Goal: Find specific page/section: Find specific page/section

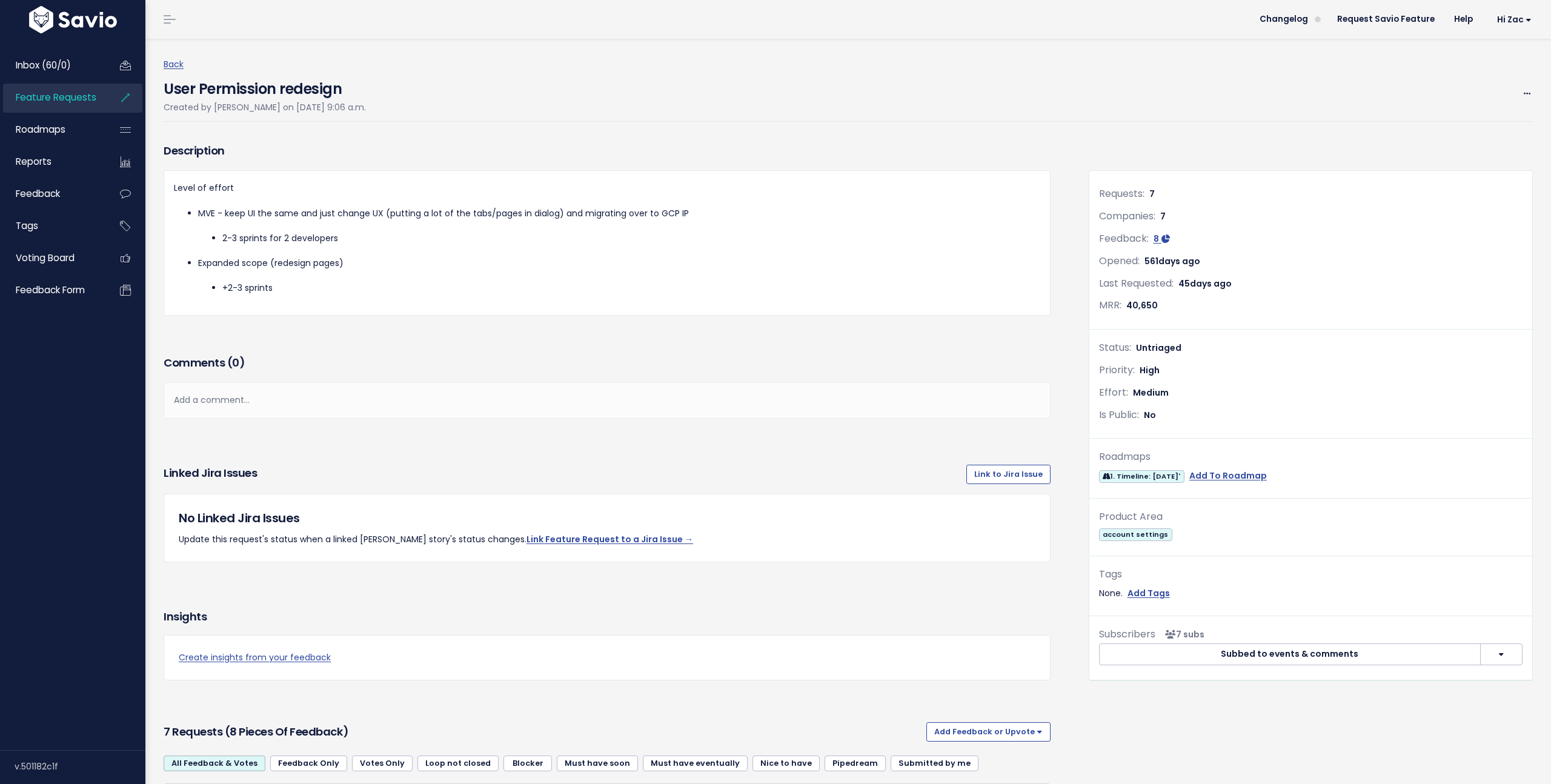
click at [80, 92] on span "Feature Requests" at bounding box center [56, 97] width 80 height 13
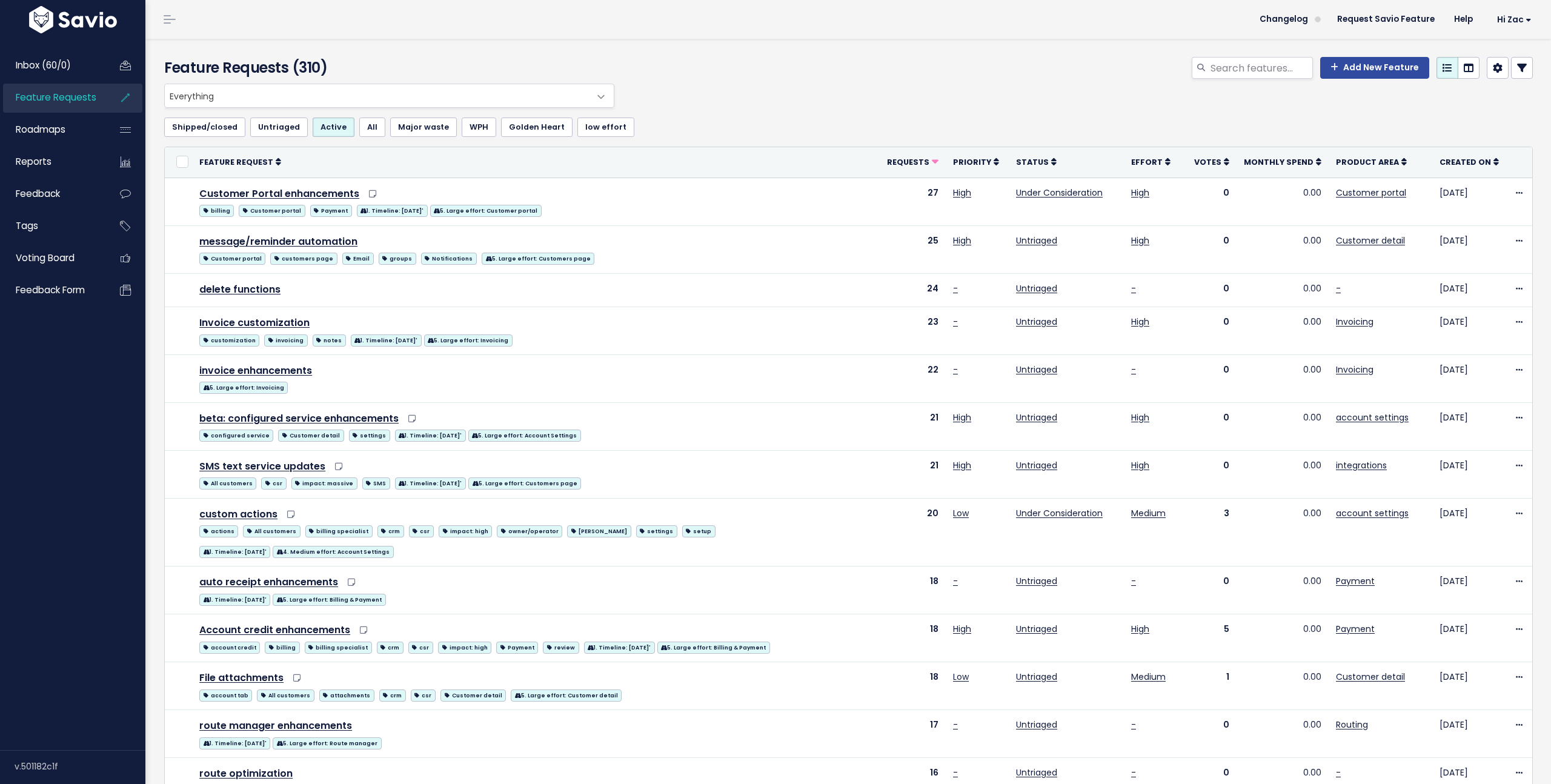
click at [1278, 80] on div "Add New Feature" at bounding box center [1080, 70] width 925 height 27
click at [1264, 65] on input "search" at bounding box center [1261, 68] width 104 height 22
type input "price"
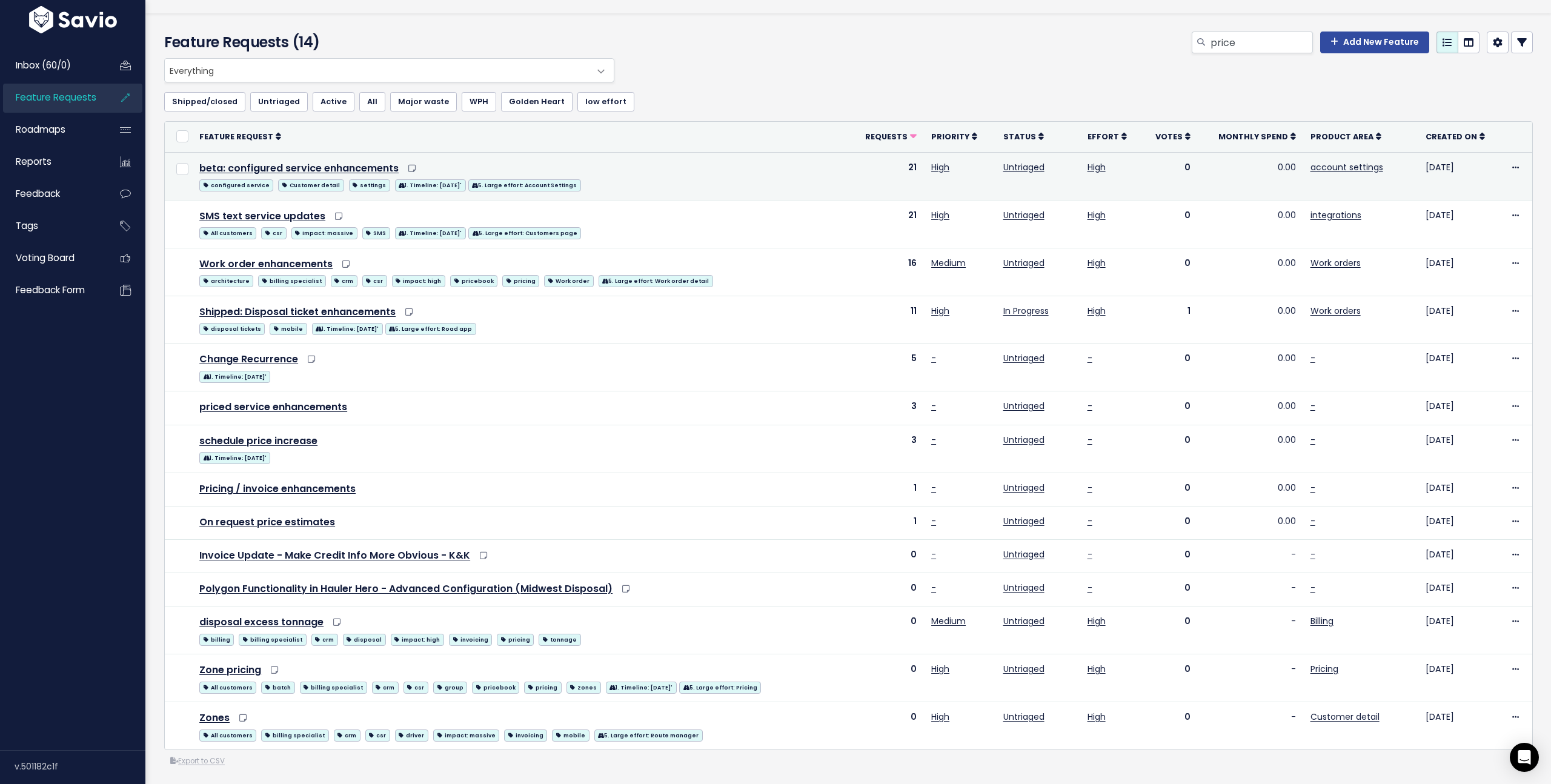
scroll to position [29, 0]
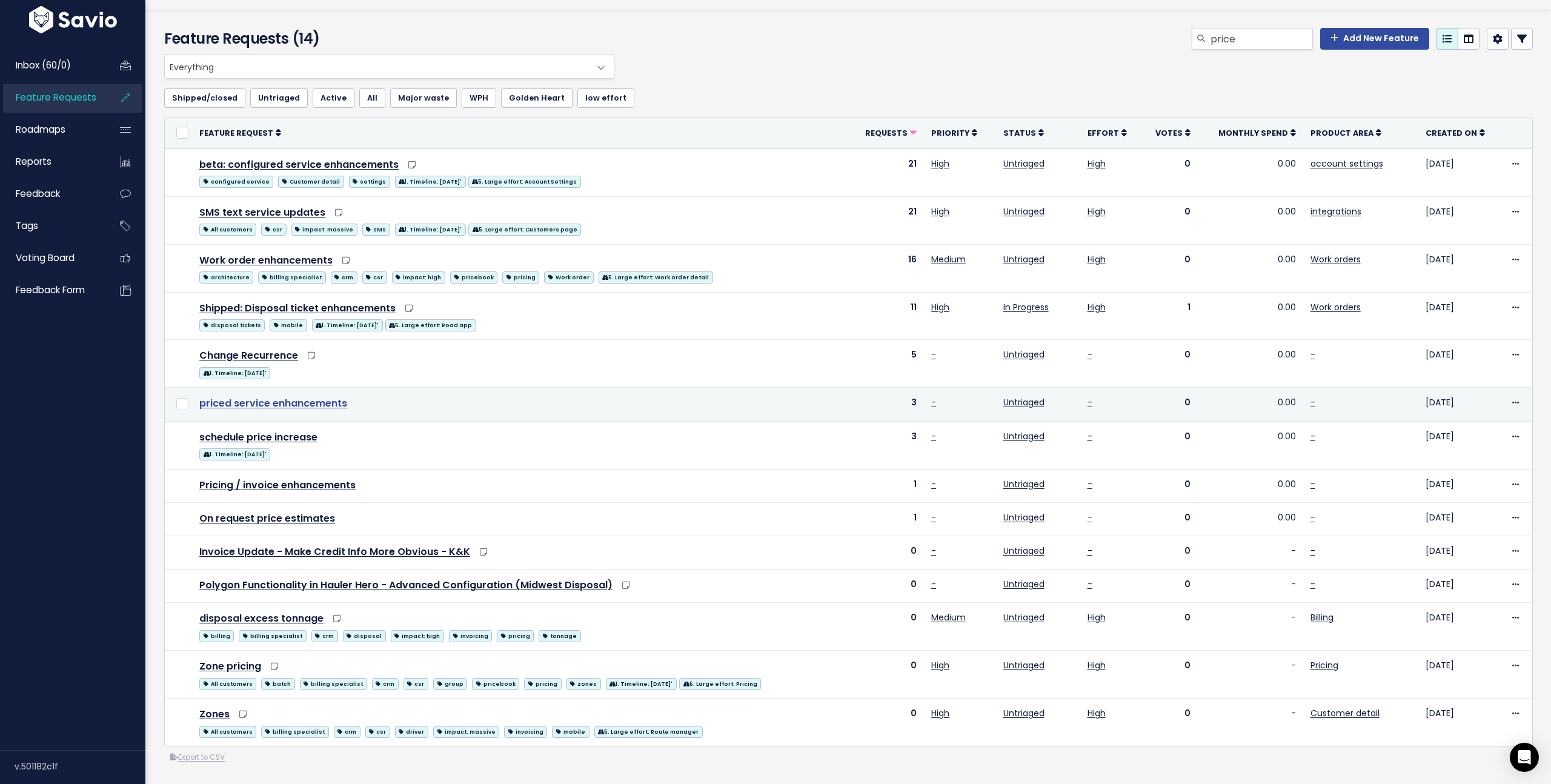
click at [300, 403] on link "priced service enhancements" at bounding box center [273, 403] width 148 height 14
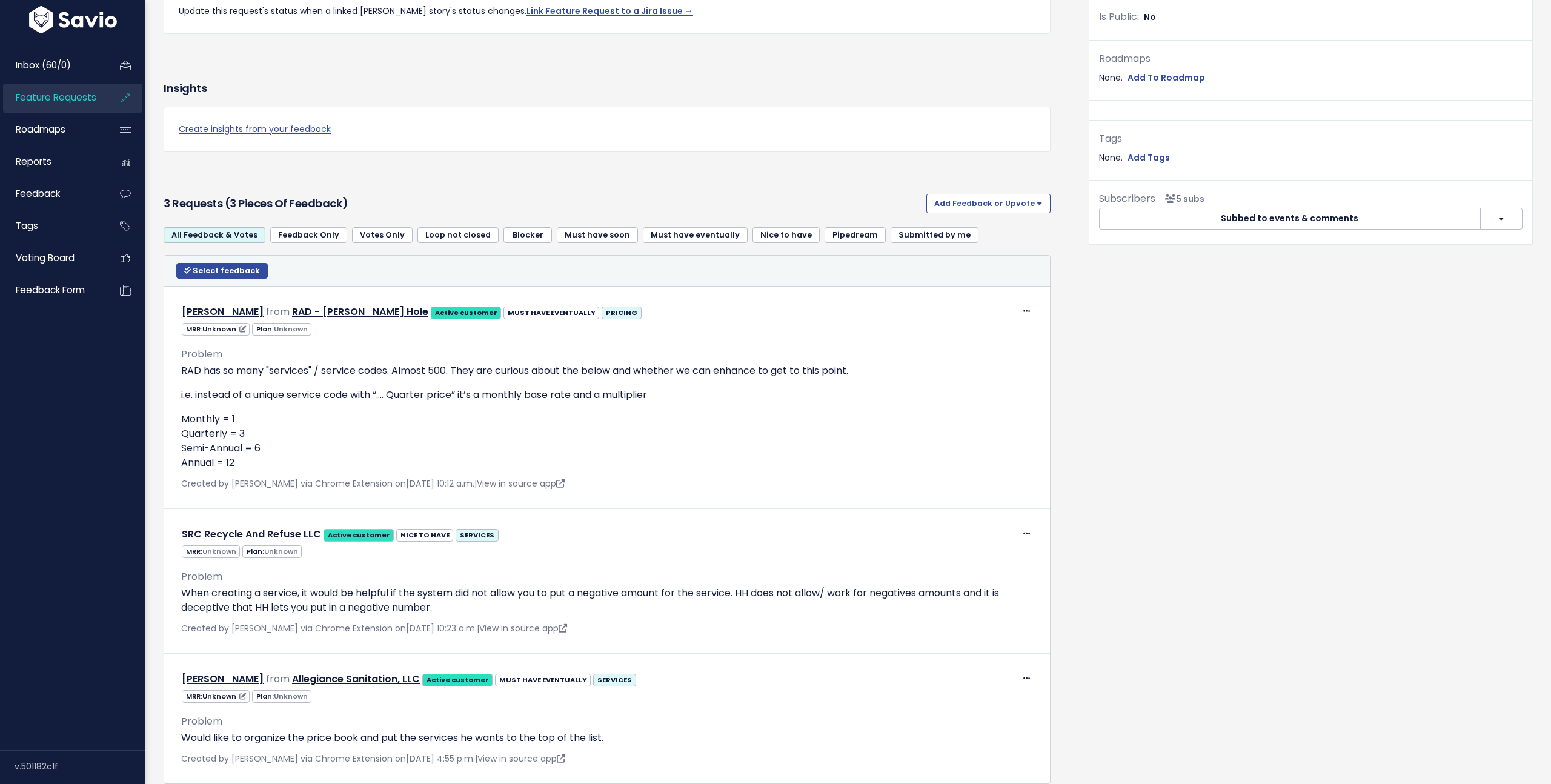
scroll to position [44, 0]
